Goal: Navigation & Orientation: Go to known website

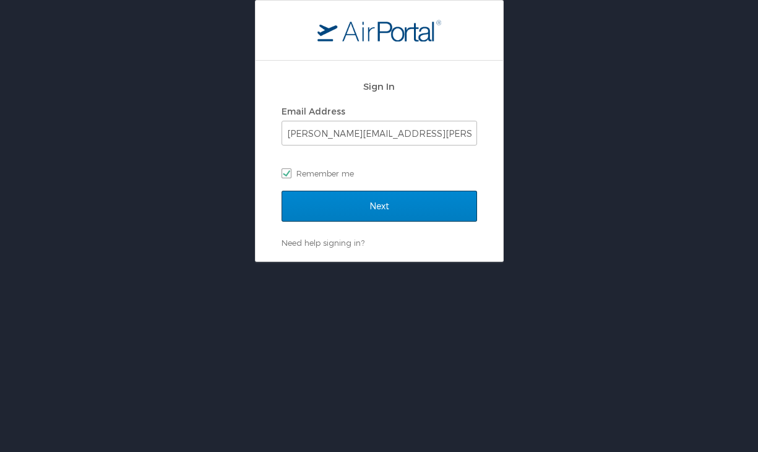
click at [330, 202] on input "Next" at bounding box center [380, 206] width 196 height 31
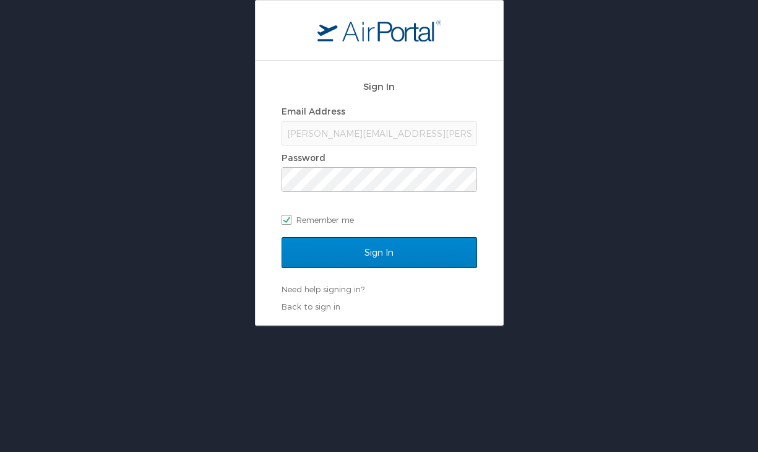
click at [347, 243] on input "Sign In" at bounding box center [380, 252] width 196 height 31
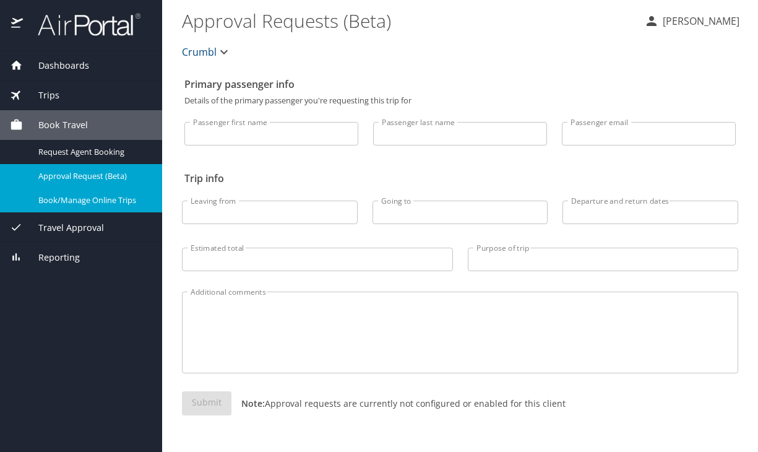
click at [90, 207] on link "Book/Manage Online Trips" at bounding box center [81, 200] width 162 height 24
